Goal: Find specific page/section: Find specific page/section

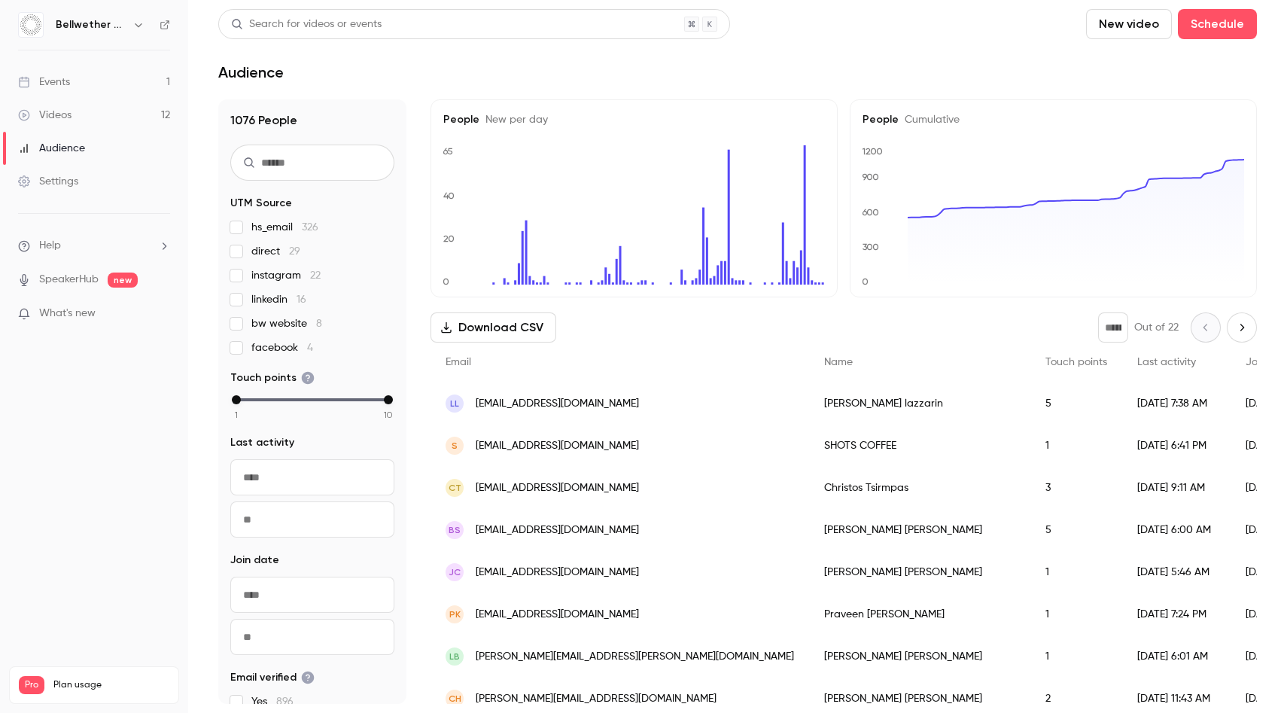
drag, startPoint x: 0, startPoint y: 0, endPoint x: 67, endPoint y: 89, distance: 111.2
click at [67, 89] on div "Events" at bounding box center [44, 82] width 52 height 15
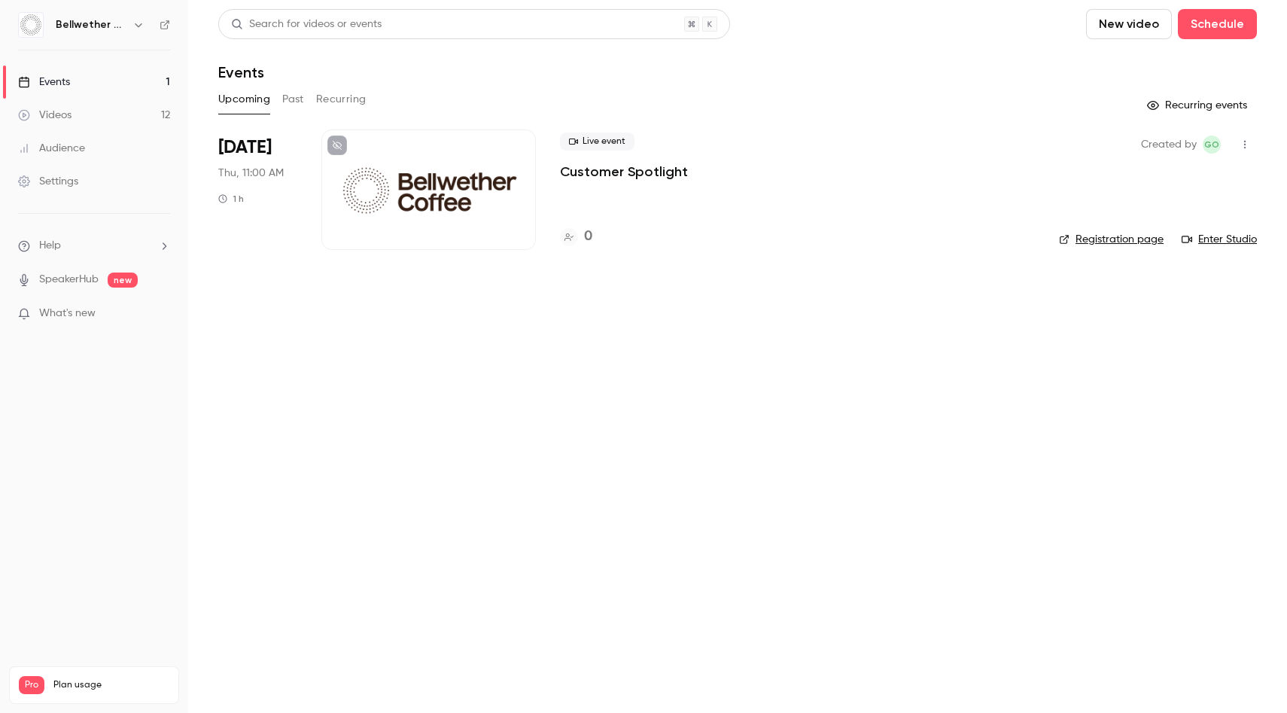
drag, startPoint x: 67, startPoint y: 89, endPoint x: 289, endPoint y: 104, distance: 222.5
click at [289, 104] on button "Past" at bounding box center [293, 99] width 22 height 24
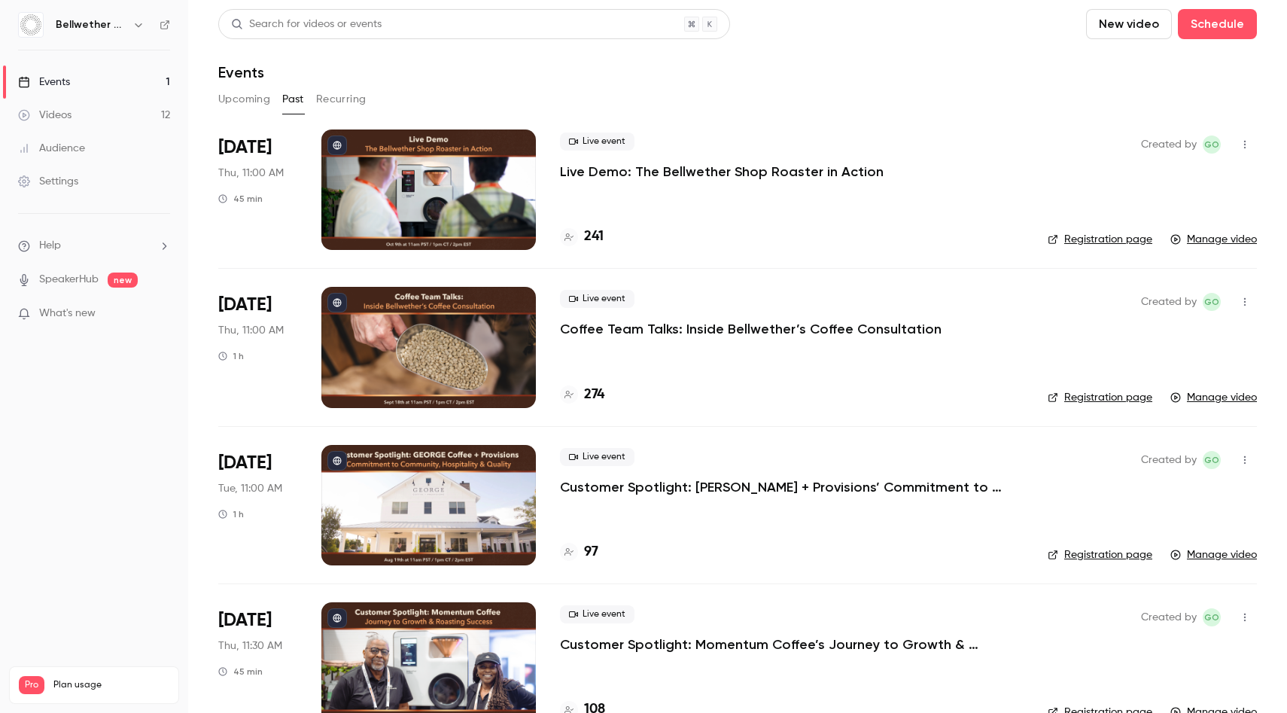
click at [592, 236] on h4 "241" at bounding box center [594, 237] width 20 height 20
